Goal: Transaction & Acquisition: Purchase product/service

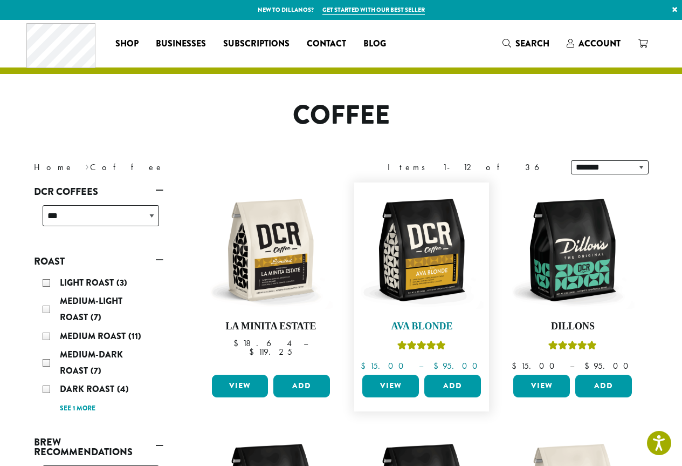
click at [461, 188] on img at bounding box center [422, 250] width 124 height 124
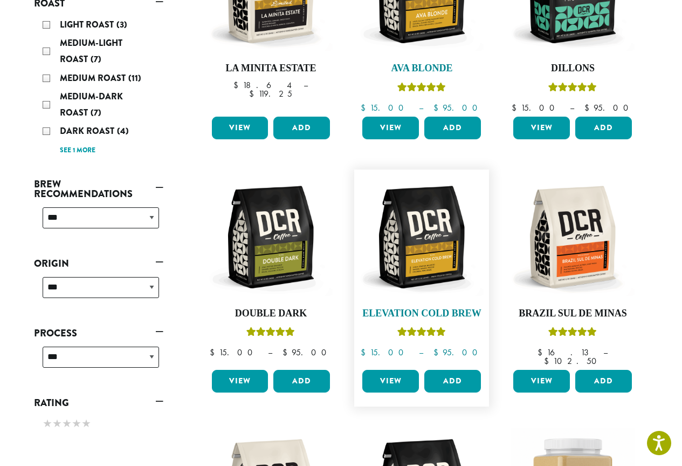
scroll to position [270, 0]
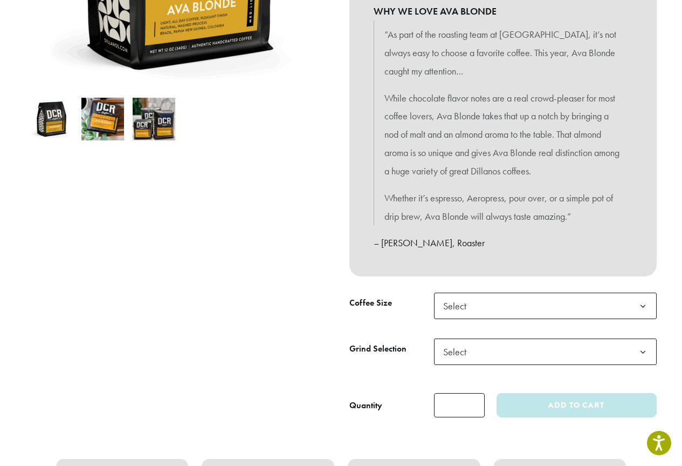
scroll to position [324, 0]
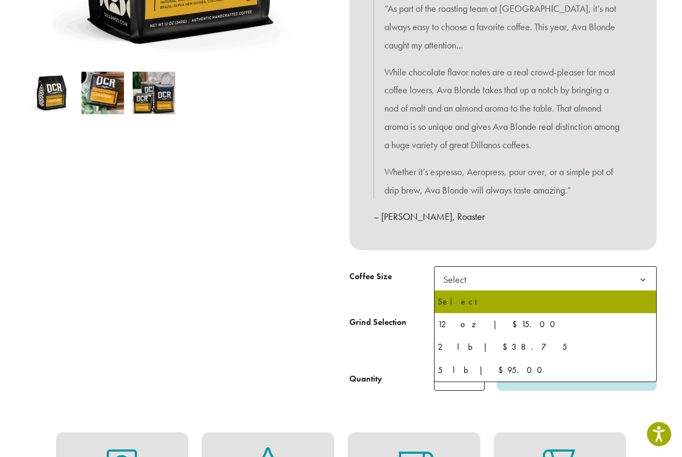
click at [510, 281] on span "Select" at bounding box center [545, 279] width 223 height 26
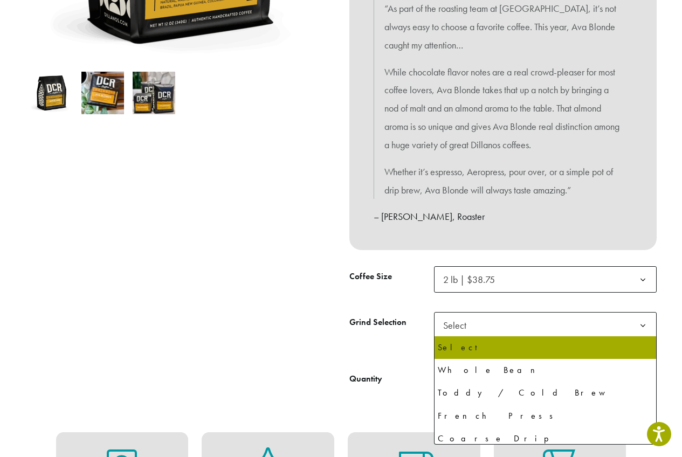
click at [489, 326] on span "Select" at bounding box center [545, 325] width 223 height 26
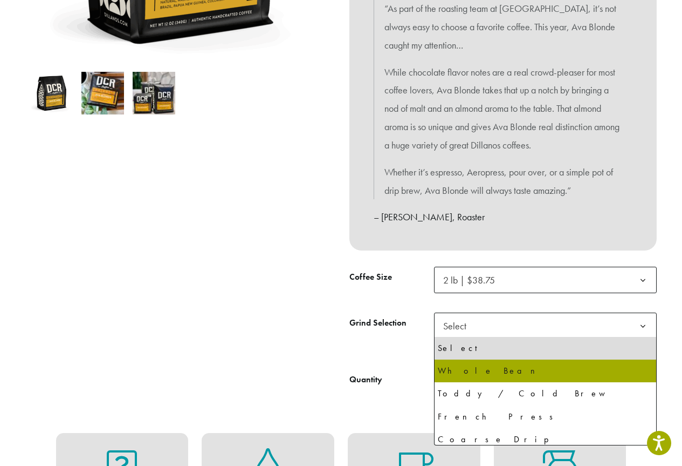
select select "**********"
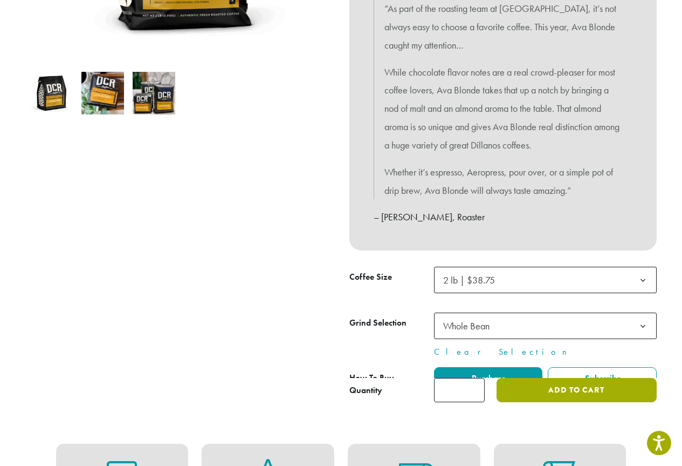
click at [560, 371] on div at bounding box center [503, 333] width 307 height 135
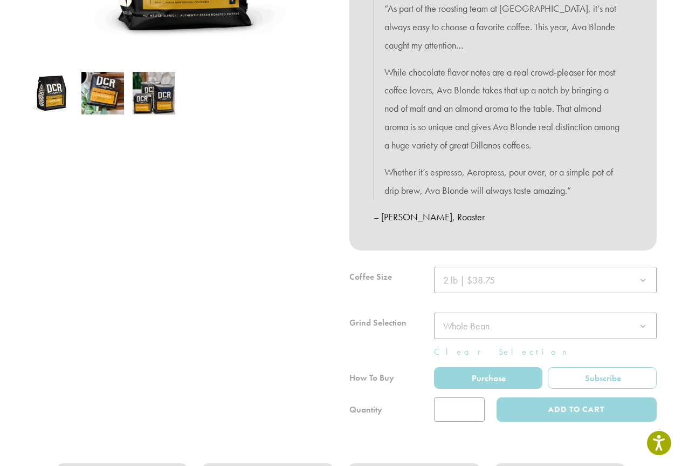
click at [576, 411] on div at bounding box center [503, 343] width 307 height 155
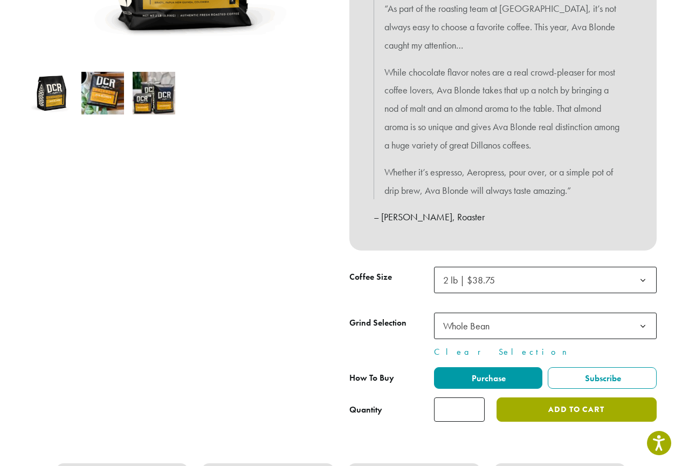
click at [576, 411] on button "Add to cart" at bounding box center [577, 409] width 160 height 24
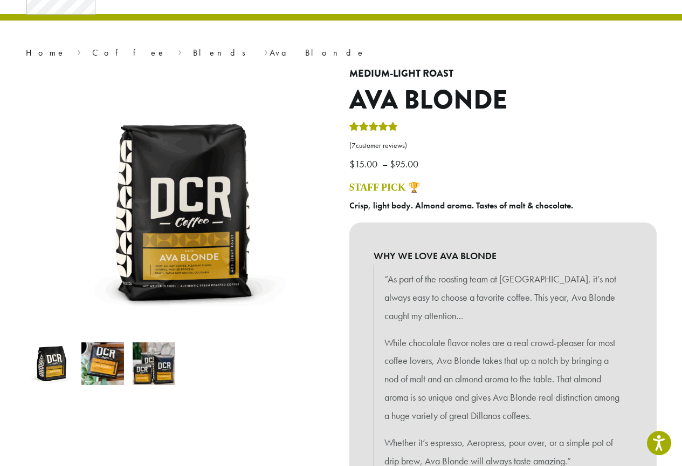
scroll to position [0, 0]
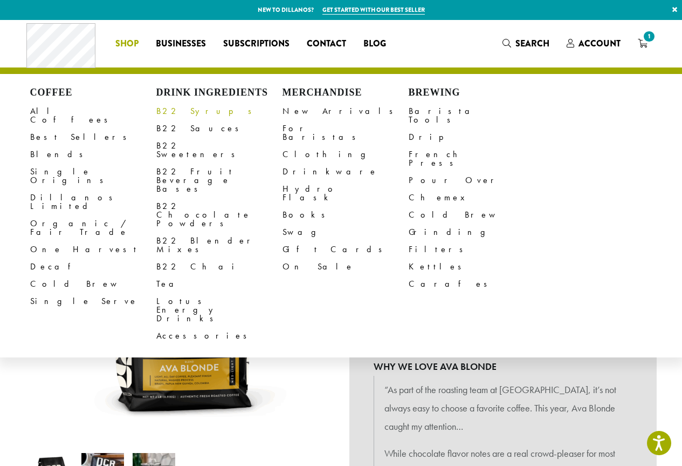
click at [177, 109] on link "B22 Syrups" at bounding box center [219, 110] width 126 height 17
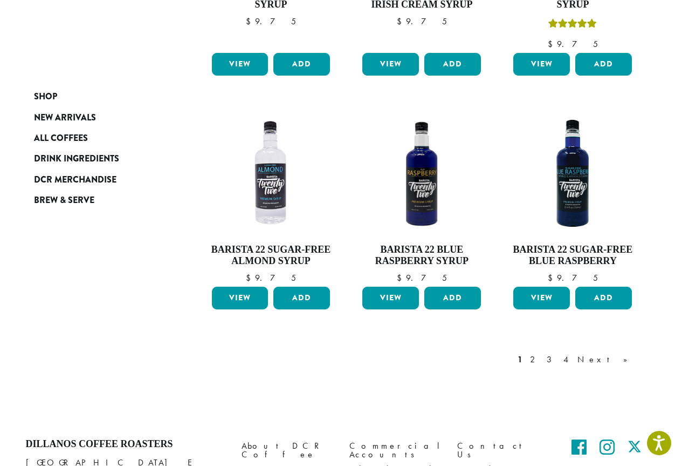
scroll to position [940, 0]
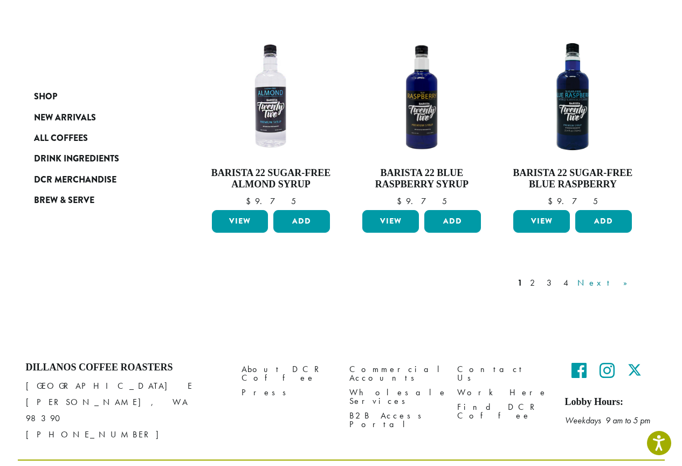
click at [627, 276] on link "Next »" at bounding box center [607, 282] width 62 height 13
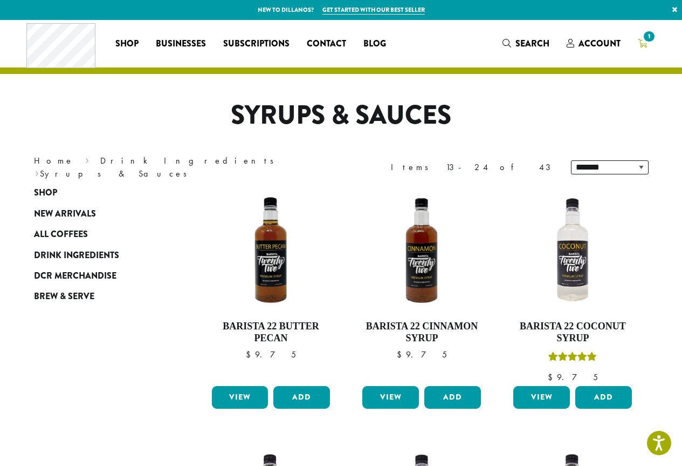
click at [643, 38] on span "1" at bounding box center [649, 36] width 15 height 15
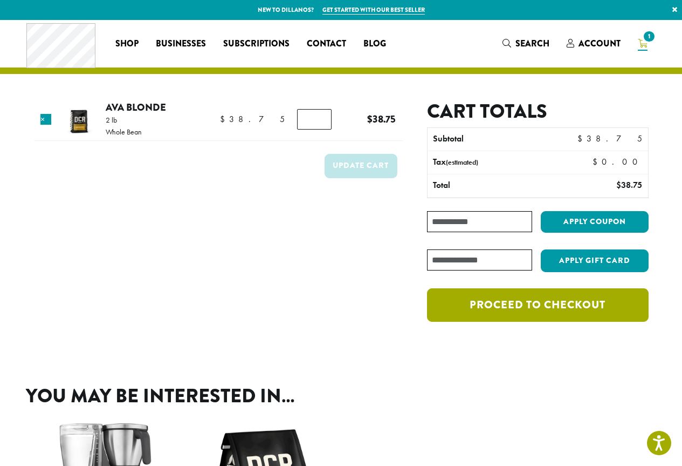
click at [532, 309] on link "Proceed to checkout" at bounding box center [537, 304] width 221 height 33
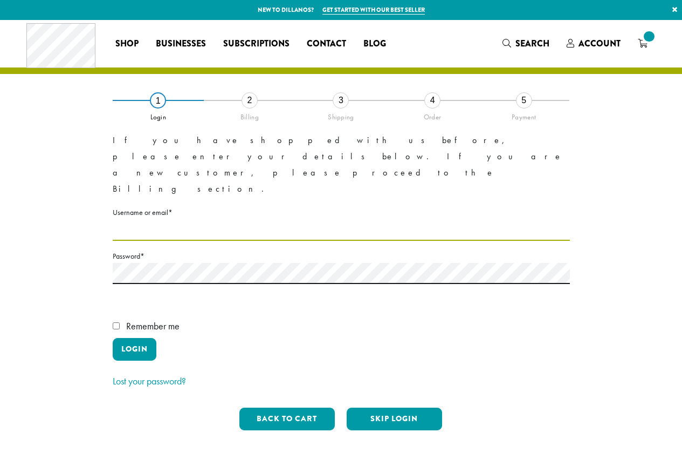
click at [206, 220] on input "Username or email * Required" at bounding box center [341, 230] width 457 height 21
type input "**********"
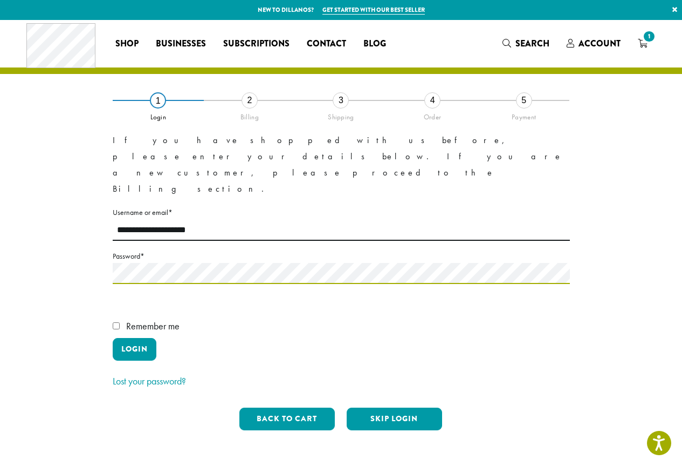
click at [0, 195] on html "Press Alt+1 for screen-reader mode, Alt+0 to cancel Accessibility Screen-Reader…" at bounding box center [341, 308] width 682 height 617
click at [99, 215] on div "**********" at bounding box center [341, 269] width 615 height 339
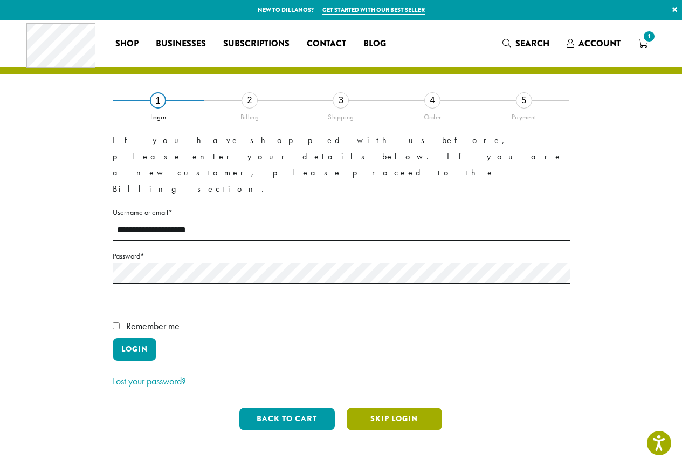
drag, startPoint x: 398, startPoint y: 372, endPoint x: 276, endPoint y: 284, distance: 150.3
click at [412, 279] on div "**********" at bounding box center [341, 269] width 457 height 339
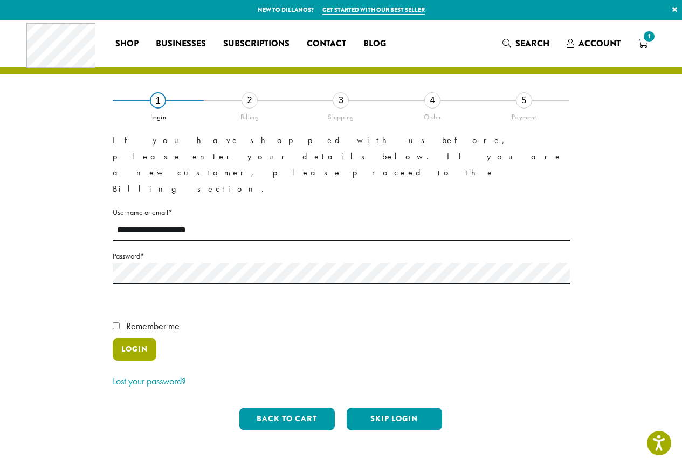
click at [141, 338] on button "Login" at bounding box center [135, 349] width 44 height 23
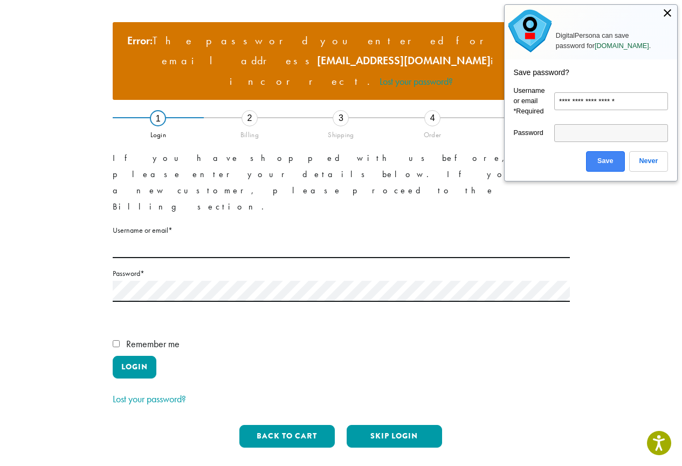
scroll to position [108, 0]
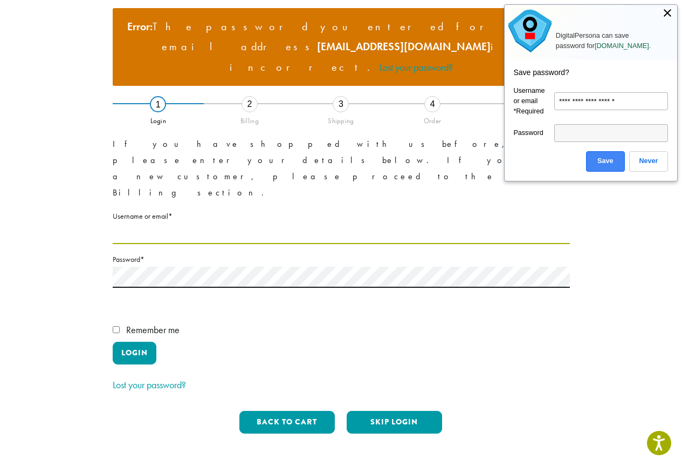
click at [134, 223] on input "Username or email * Required" at bounding box center [341, 233] width 457 height 21
type input "**********"
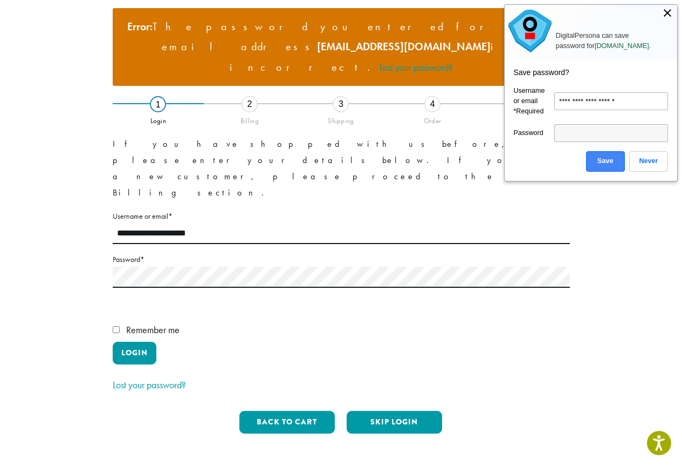
click at [140, 252] on label "Password * Required" at bounding box center [341, 258] width 457 height 13
click at [121, 341] on button "Login" at bounding box center [135, 352] width 44 height 23
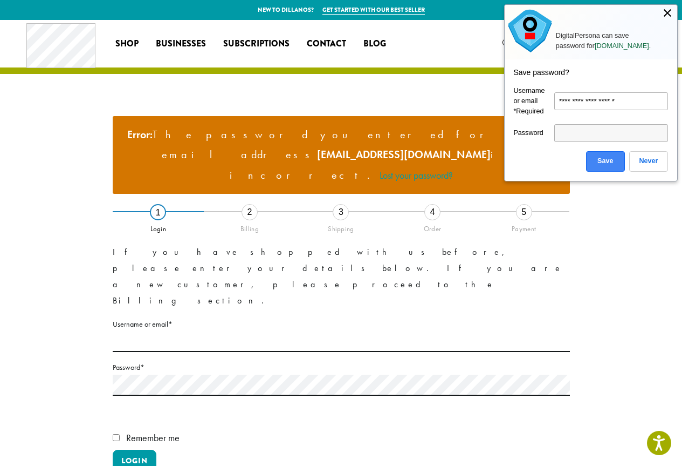
click at [161, 285] on form "If you have shopped with us before, please enter your details below. If you are…" at bounding box center [341, 373] width 457 height 258
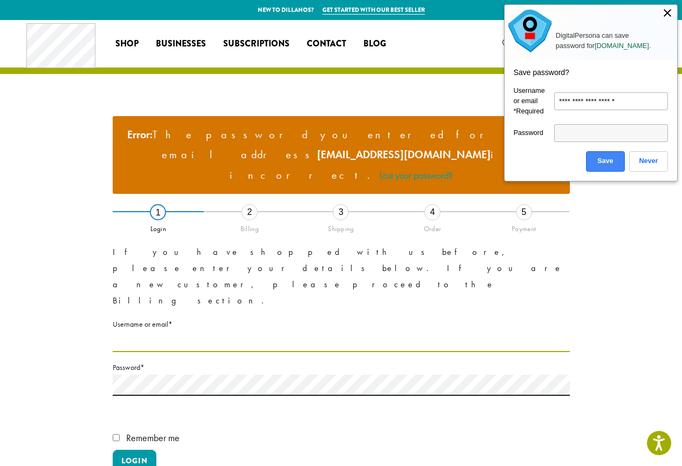
click at [157, 331] on input "Username or email * Required" at bounding box center [341, 341] width 457 height 21
type input "**********"
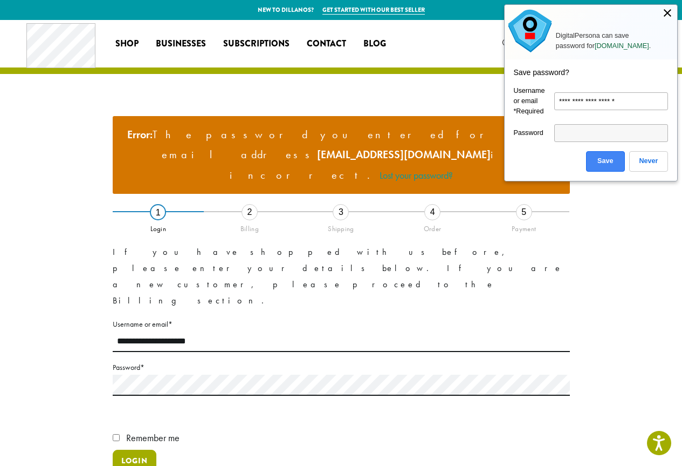
click at [132, 449] on button "Login" at bounding box center [135, 460] width 44 height 23
click at [670, 10] on div at bounding box center [667, 14] width 19 height 19
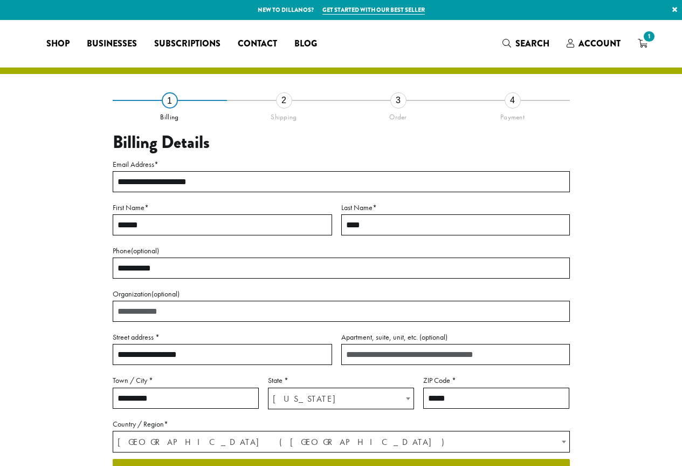
select select "**"
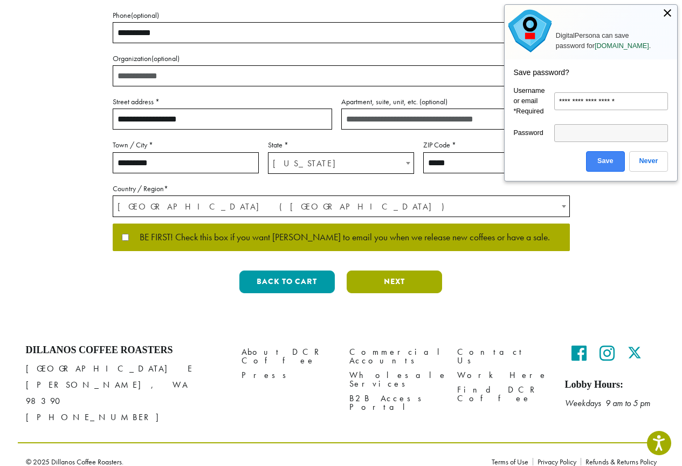
click at [379, 283] on button "Next" at bounding box center [394, 281] width 95 height 23
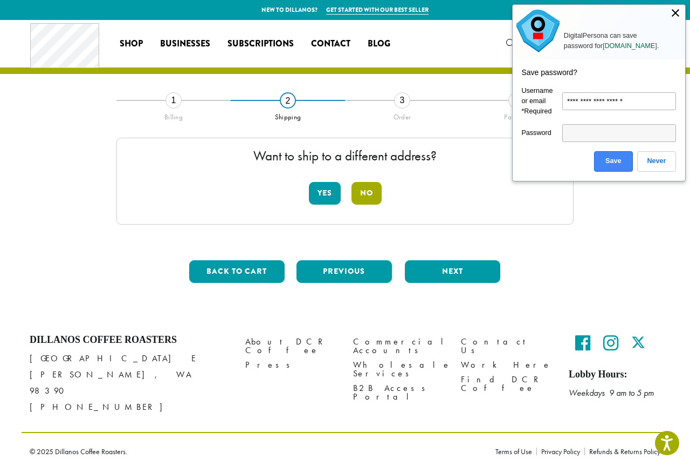
click at [361, 194] on button "No" at bounding box center [367, 193] width 30 height 23
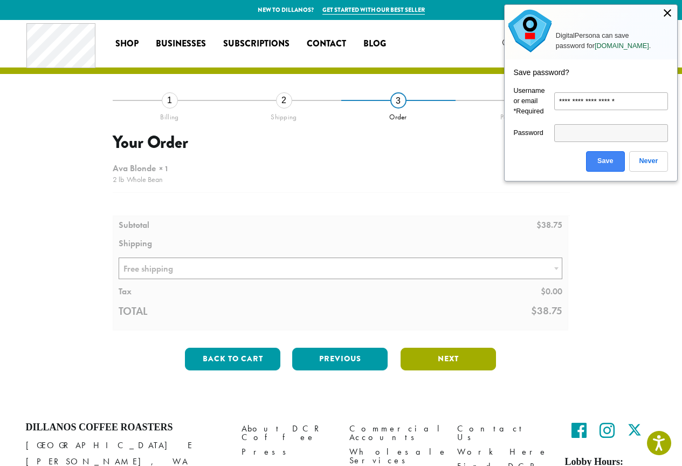
click at [436, 361] on button "Next" at bounding box center [448, 358] width 95 height 23
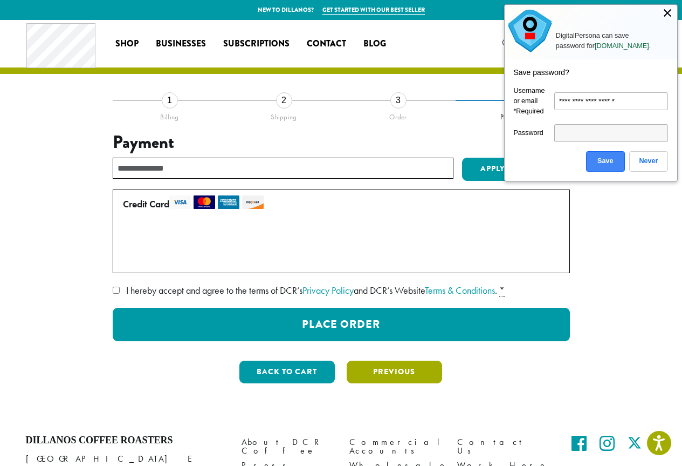
click at [409, 368] on button "Previous" at bounding box center [394, 371] width 95 height 23
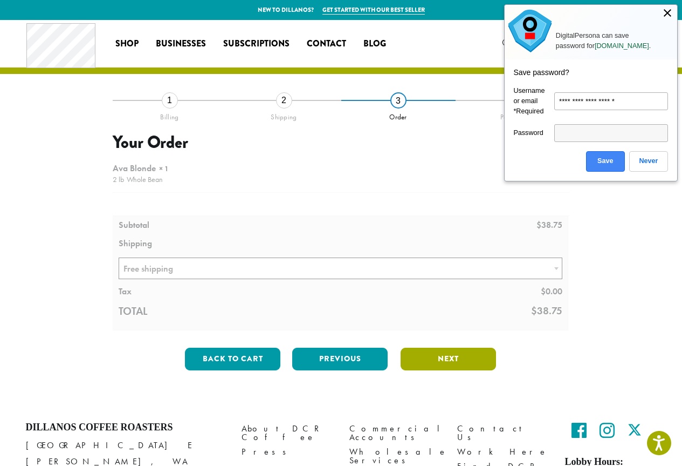
click at [484, 355] on button "Next" at bounding box center [448, 358] width 95 height 23
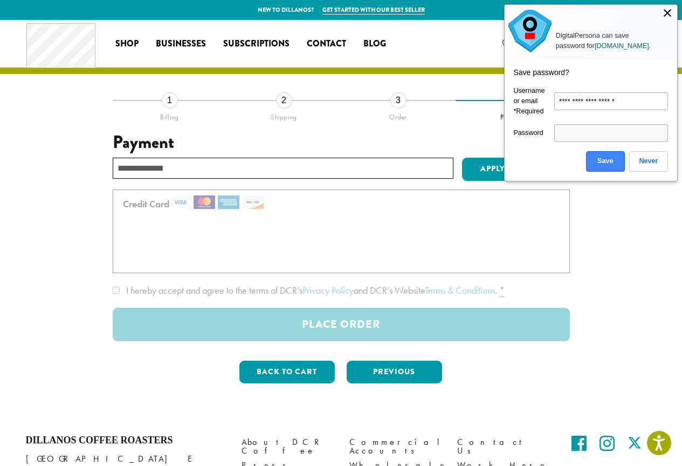
click at [406, 323] on div at bounding box center [341, 265] width 457 height 152
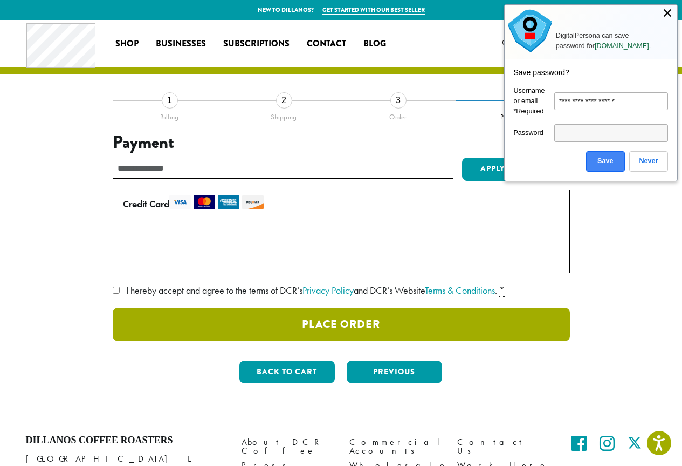
click at [245, 322] on button "Place Order" at bounding box center [341, 323] width 457 height 33
